Goal: Information Seeking & Learning: Learn about a topic

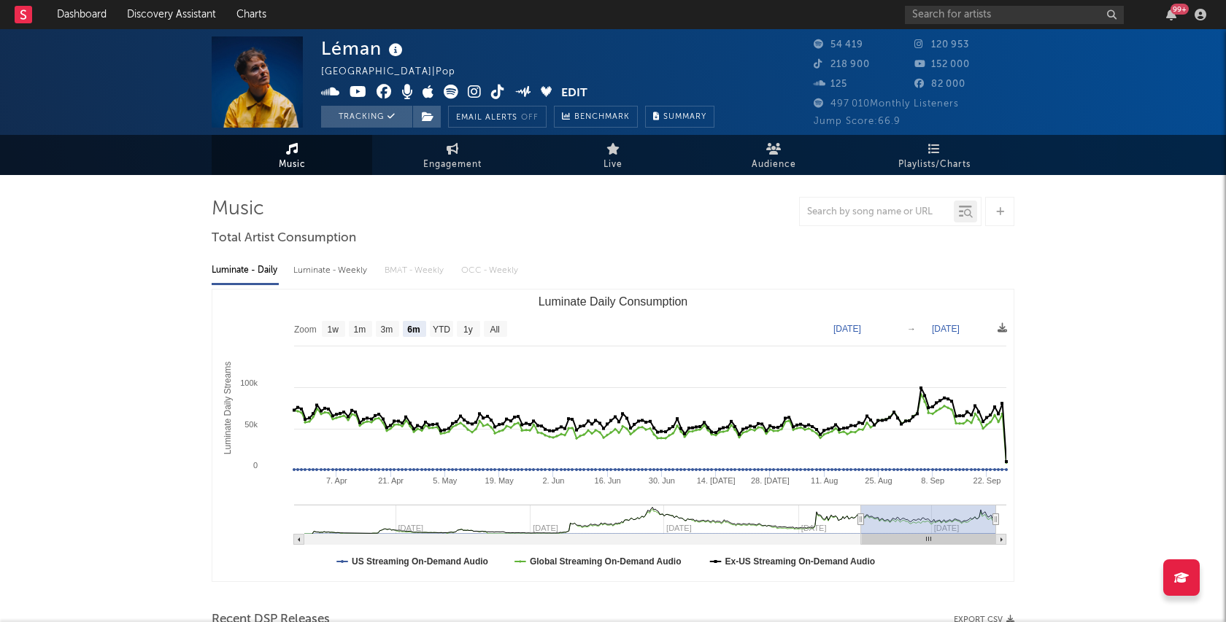
select select "6m"
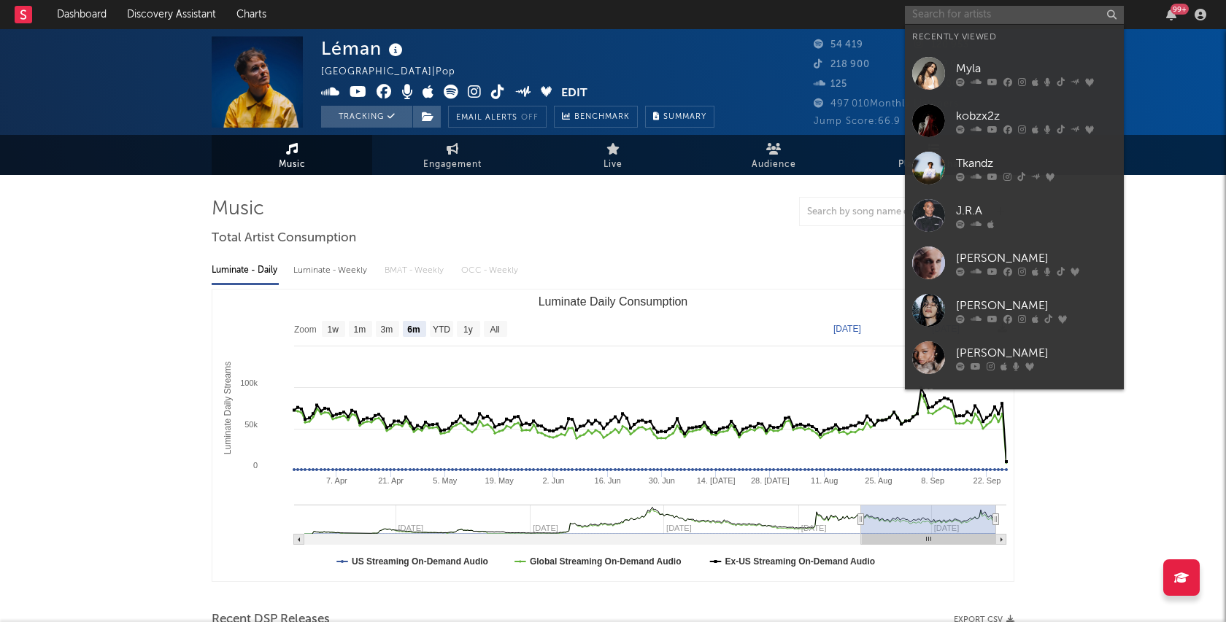
click at [982, 17] on input "text" at bounding box center [1014, 15] width 219 height 18
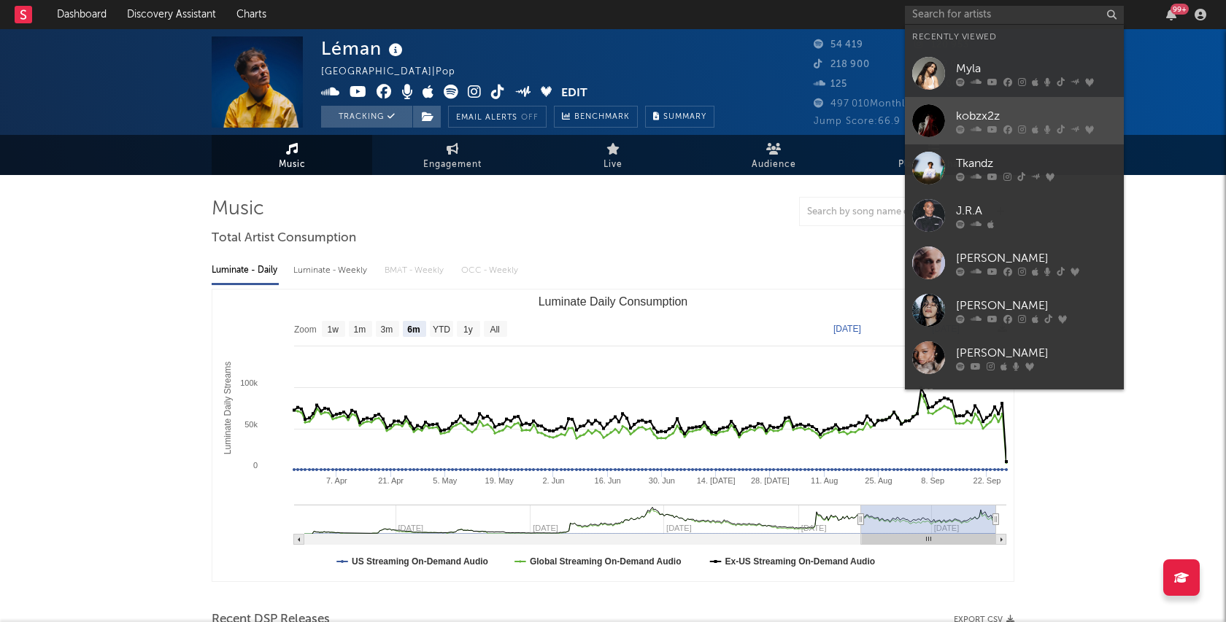
click at [990, 120] on div "kobzx2z" at bounding box center [1036, 116] width 161 height 18
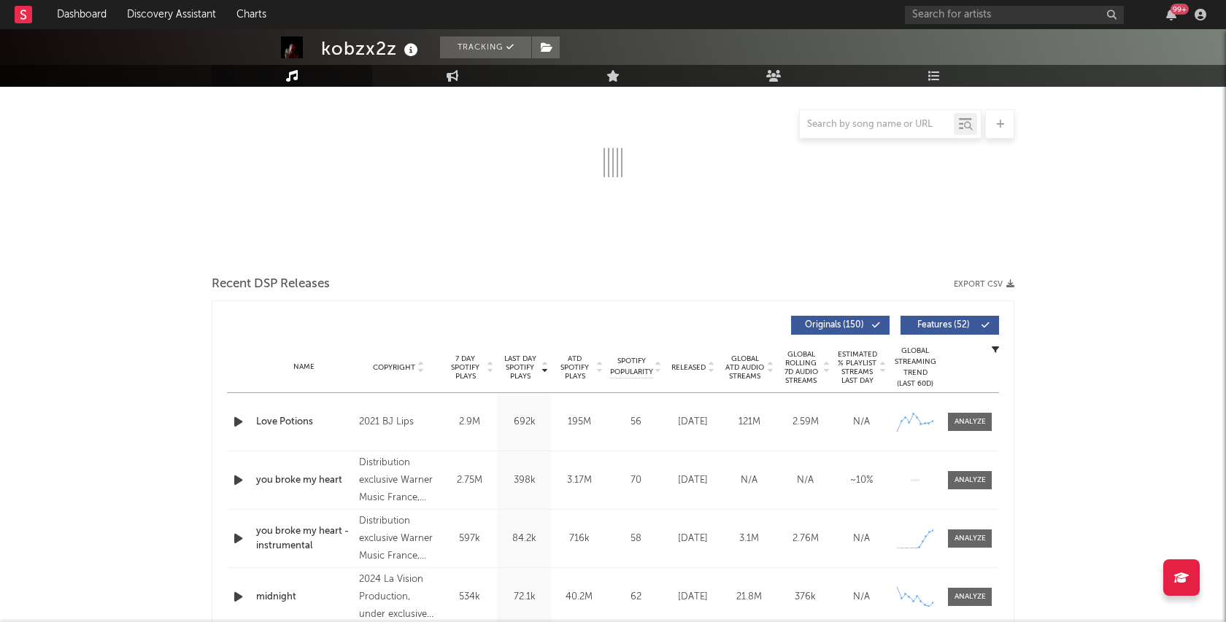
select select "6m"
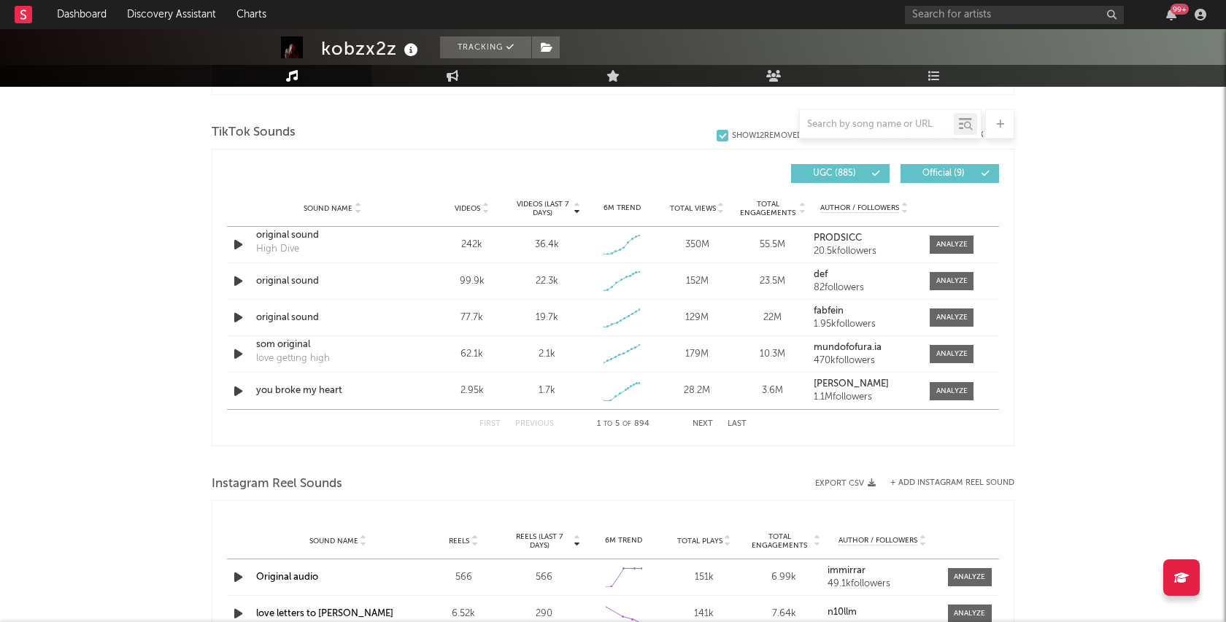
scroll to position [963, 0]
click at [472, 244] on div "242k" at bounding box center [472, 246] width 68 height 15
click at [476, 243] on div "242k" at bounding box center [472, 246] width 68 height 15
click at [292, 235] on div "original sound" at bounding box center [332, 236] width 153 height 15
click at [984, 283] on icon "button" at bounding box center [986, 282] width 11 height 9
